Goal: Task Accomplishment & Management: Use online tool/utility

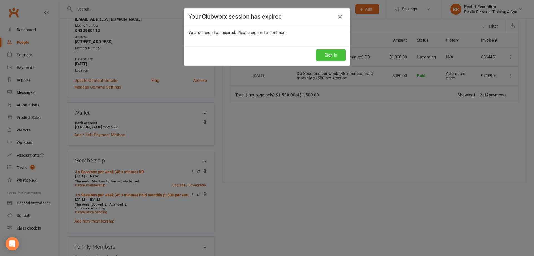
click at [333, 58] on button "Sign In" at bounding box center [331, 55] width 30 height 12
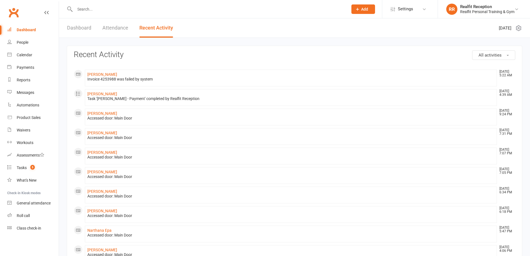
click at [21, 214] on div "Roll call" at bounding box center [23, 215] width 13 height 4
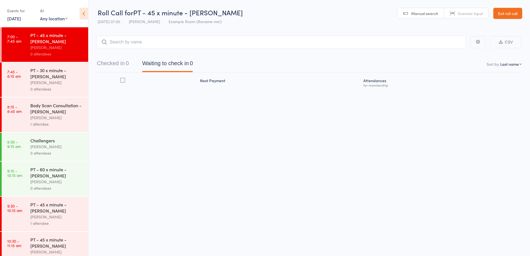
click at [153, 40] on input "search" at bounding box center [281, 42] width 369 height 13
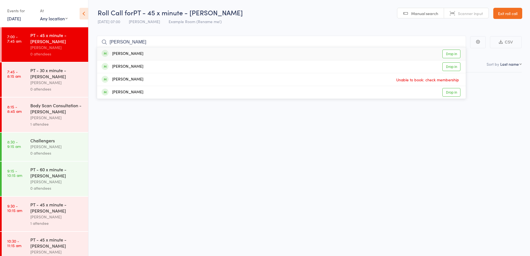
type input "[PERSON_NAME]"
click at [160, 56] on div "[PERSON_NAME] Drop in" at bounding box center [281, 53] width 369 height 13
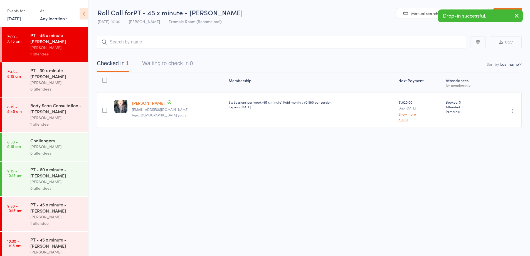
click at [519, 16] on icon "button" at bounding box center [516, 15] width 7 height 7
click at [504, 15] on link "Exit roll call" at bounding box center [507, 13] width 29 height 11
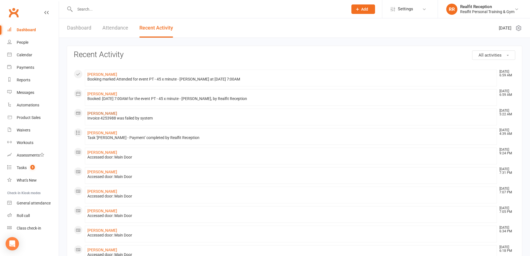
click at [101, 113] on link "Nick Maranelli" at bounding box center [102, 113] width 30 height 4
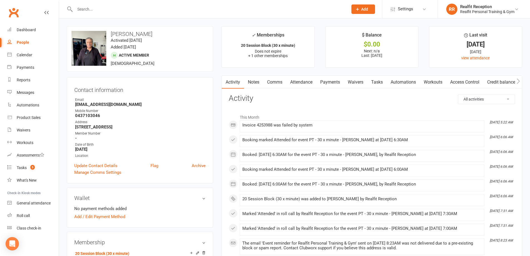
click at [335, 84] on link "Payments" at bounding box center [330, 82] width 28 height 13
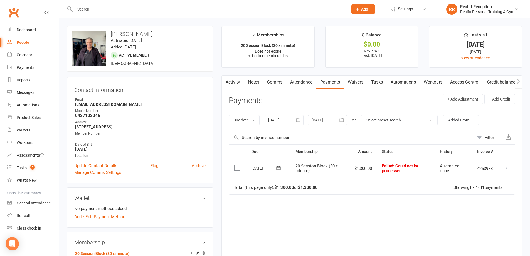
click at [507, 169] on icon at bounding box center [506, 168] width 6 height 6
click at [493, 182] on link "Mark as Paid (Cash)" at bounding box center [481, 179] width 55 height 11
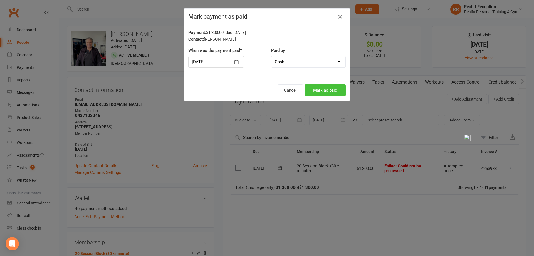
click at [332, 88] on button "Mark as paid" at bounding box center [325, 90] width 41 height 12
